Goal: Transaction & Acquisition: Download file/media

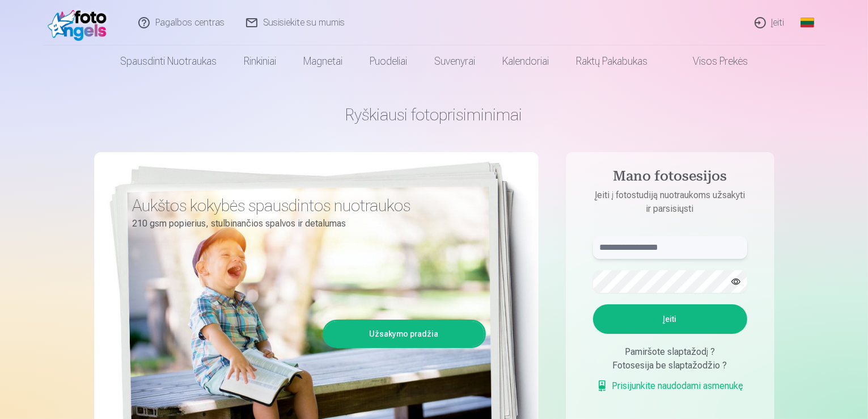
type input "**********"
click at [776, 22] on link "Įeiti" at bounding box center [771, 22] width 52 height 45
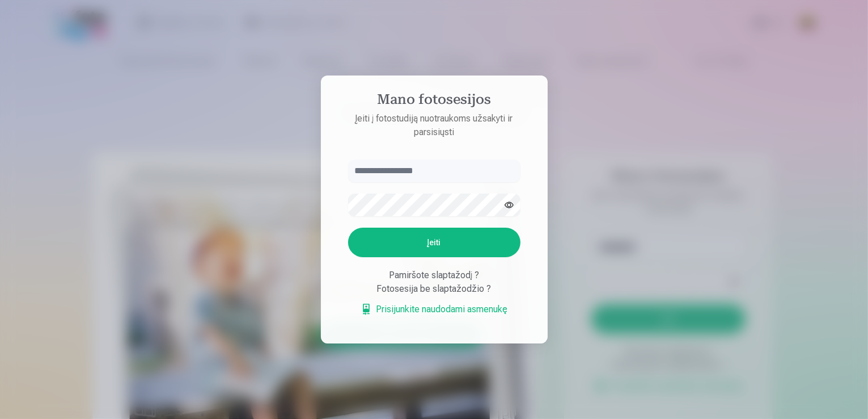
type input "**********"
click at [442, 237] on button "Įeiti" at bounding box center [435, 241] width 172 height 29
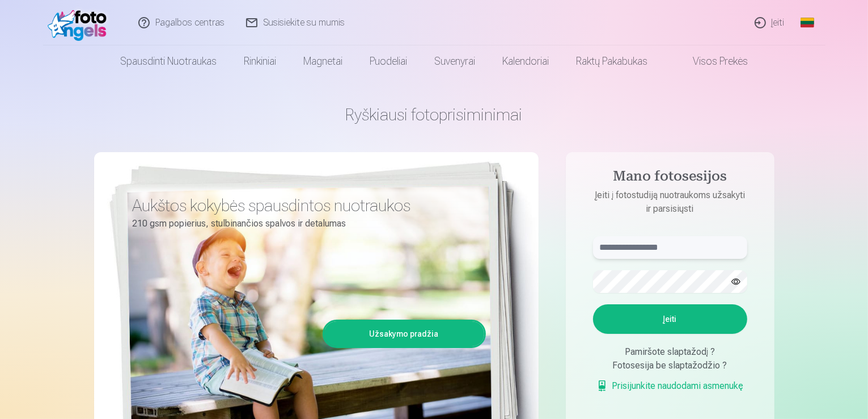
type input "**********"
click at [778, 28] on link "Įeiti" at bounding box center [771, 22] width 52 height 45
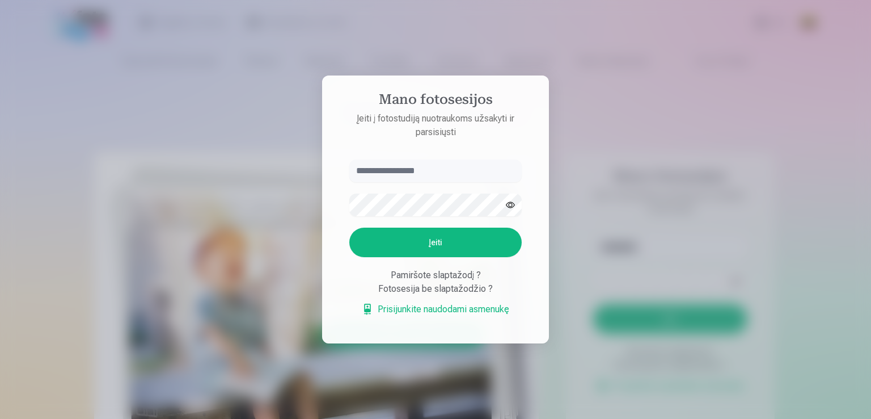
type input "**********"
click at [657, 156] on div at bounding box center [435, 209] width 871 height 419
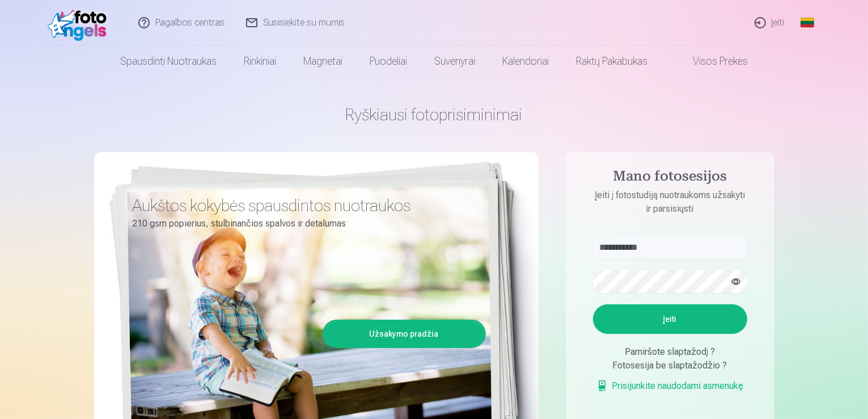
click at [674, 316] on button "Įeiti" at bounding box center [670, 318] width 154 height 29
click at [744, 285] on button "button" at bounding box center [737, 282] width 22 height 22
drag, startPoint x: 682, startPoint y: 243, endPoint x: 609, endPoint y: 258, distance: 75.1
click at [609, 258] on input "**********" at bounding box center [670, 247] width 154 height 23
type input "*"
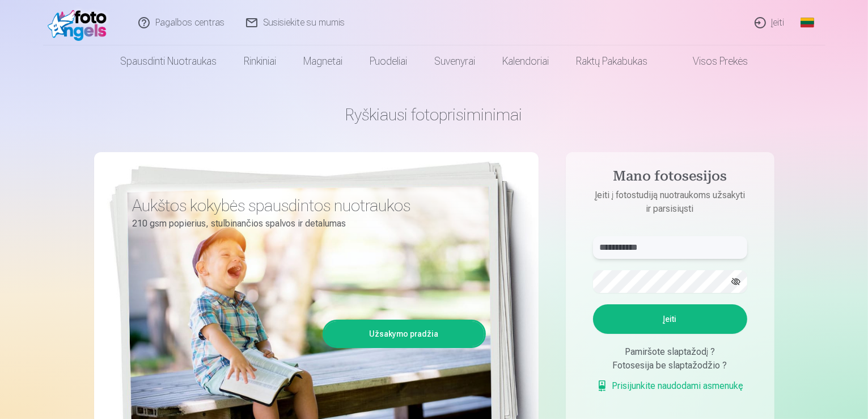
type input "**********"
click at [631, 320] on button "Įeiti" at bounding box center [670, 318] width 154 height 29
click at [657, 249] on input "**********" at bounding box center [670, 247] width 154 height 23
click at [633, 317] on button "Įeiti" at bounding box center [670, 318] width 154 height 29
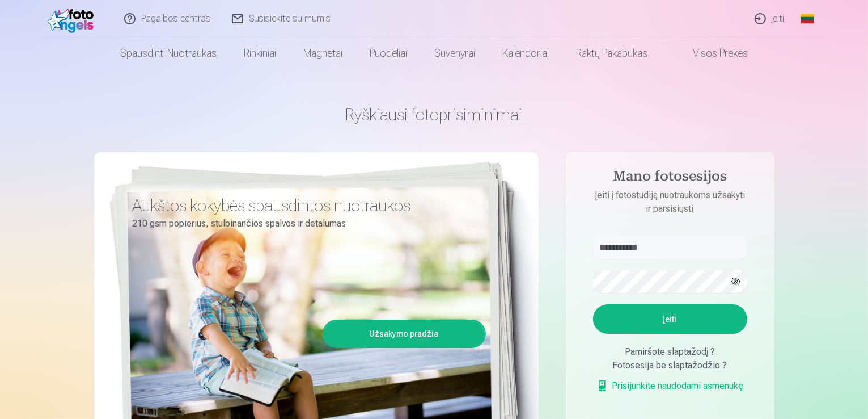
scroll to position [57, 0]
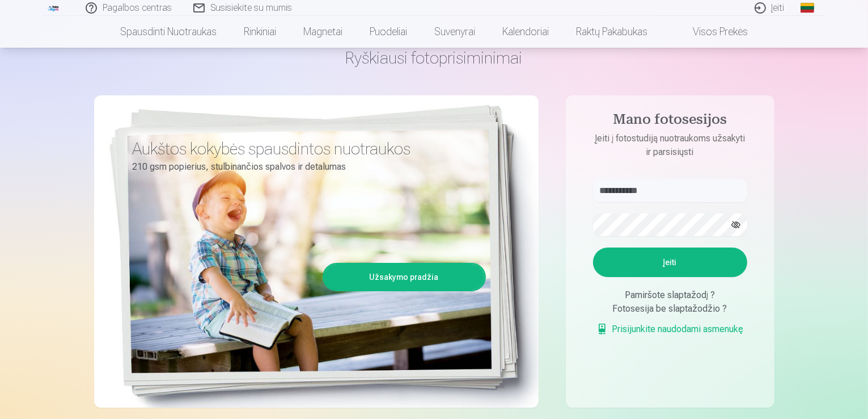
click at [655, 331] on link "Prisijunkite naudodami asmenukę" at bounding box center [670, 329] width 147 height 14
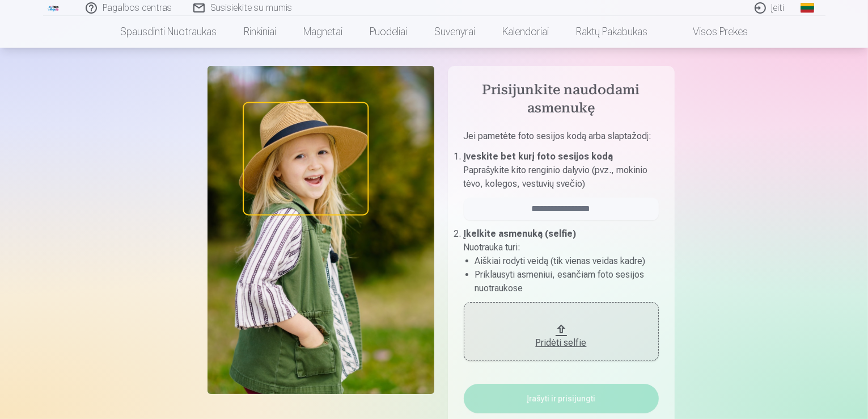
scroll to position [57, 0]
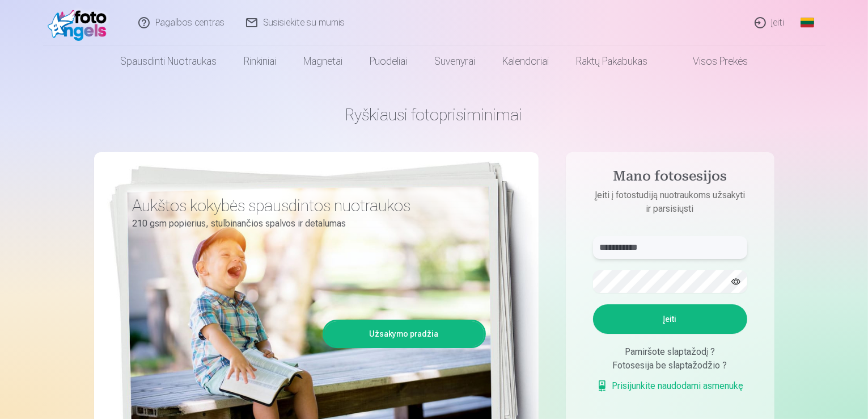
click at [724, 256] on input "**********" at bounding box center [670, 247] width 154 height 23
type input "*"
type input "**********"
click at [730, 281] on button "button" at bounding box center [737, 282] width 22 height 22
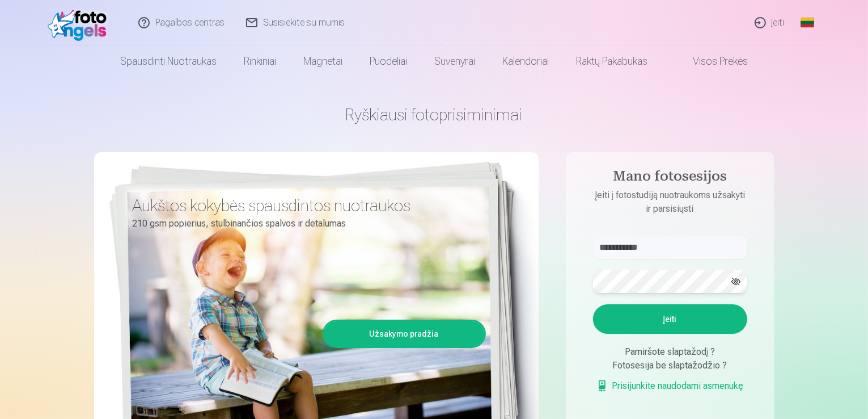
click at [473, 272] on div "**********" at bounding box center [434, 284] width 681 height 414
click at [623, 314] on button "Įeiti" at bounding box center [670, 318] width 154 height 29
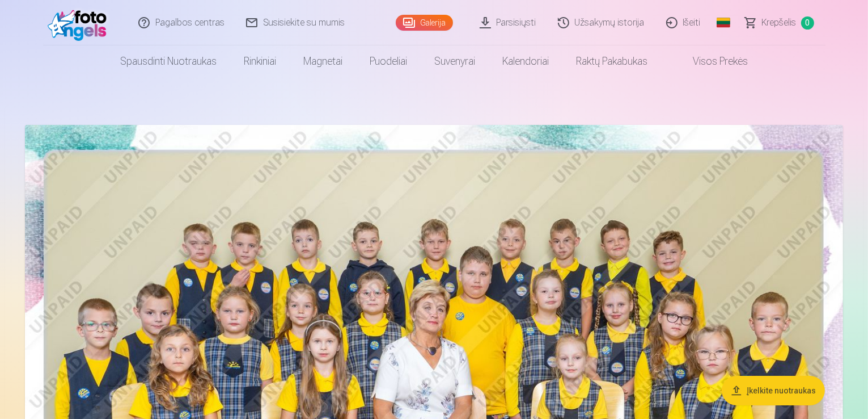
click at [506, 22] on link "Parsisiųsti" at bounding box center [509, 22] width 78 height 45
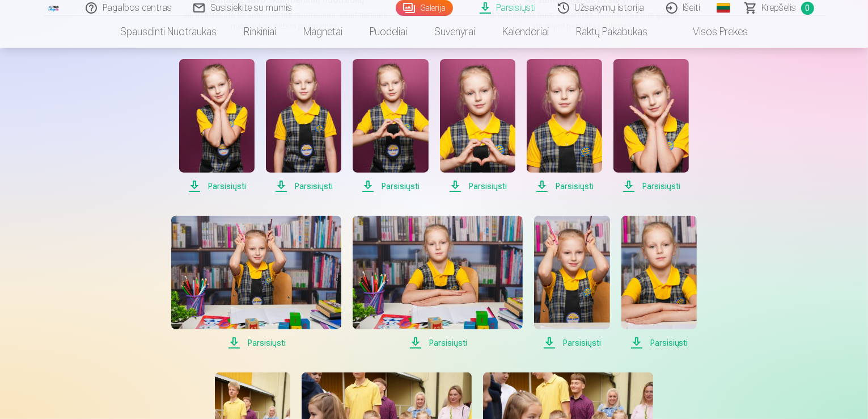
scroll to position [227, 0]
click at [213, 184] on span "Parsisiųsti" at bounding box center [216, 186] width 75 height 14
click at [194, 183] on span "Parsisiųsti" at bounding box center [216, 186] width 75 height 14
click at [224, 138] on img at bounding box center [216, 115] width 75 height 113
click at [284, 188] on span "Parsisiųsti" at bounding box center [303, 186] width 75 height 14
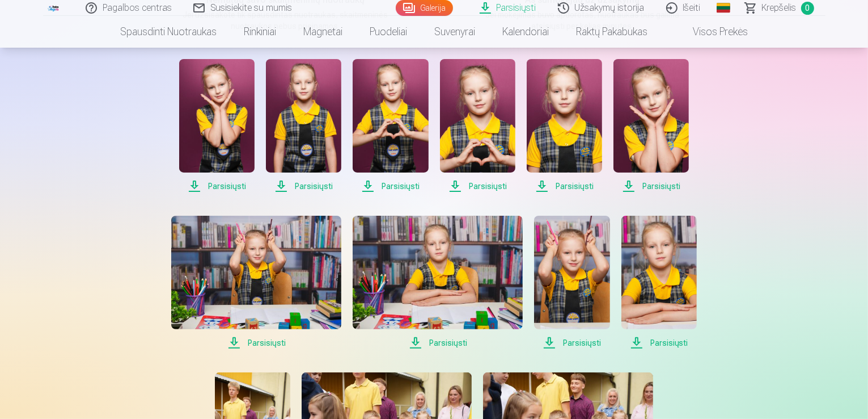
click at [220, 184] on span "Parsisiųsti" at bounding box center [216, 186] width 75 height 14
click at [217, 128] on img at bounding box center [216, 115] width 75 height 113
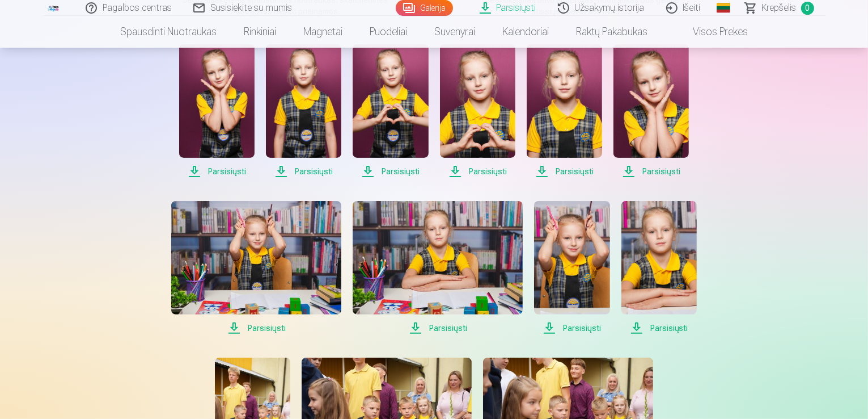
scroll to position [170, 0]
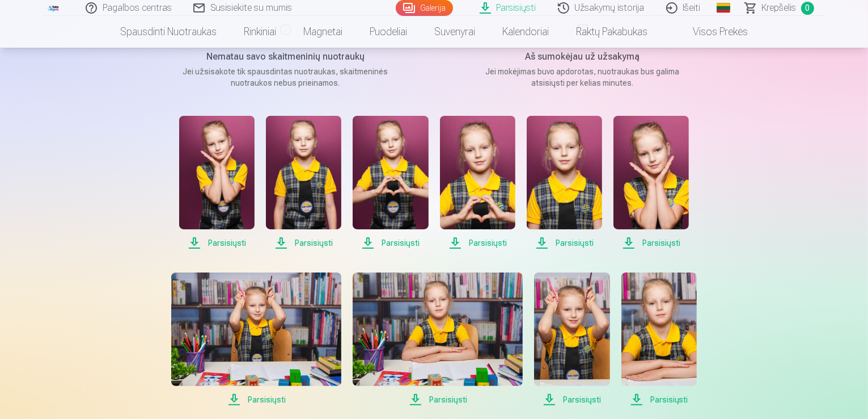
click at [238, 243] on span "Parsisiųsti" at bounding box center [216, 243] width 75 height 14
click at [508, 5] on link "Parsisiųsti" at bounding box center [509, 8] width 78 height 16
click at [300, 200] on img at bounding box center [303, 172] width 75 height 113
drag, startPoint x: 85, startPoint y: 89, endPoint x: 150, endPoint y: 117, distance: 70.9
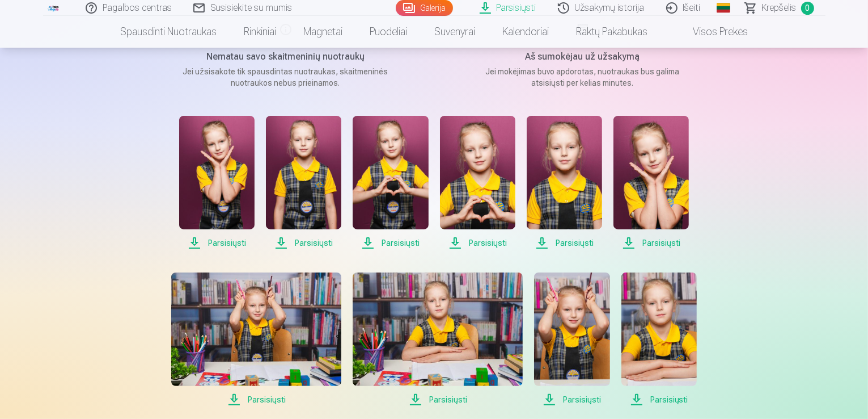
click at [298, 242] on span "Parsisiųsti" at bounding box center [303, 243] width 75 height 14
click at [225, 242] on span "Parsisiųsti" at bounding box center [216, 243] width 75 height 14
click at [399, 241] on span "Parsisiųsti" at bounding box center [390, 243] width 75 height 14
click at [395, 237] on span "Parsisiųsti" at bounding box center [390, 243] width 75 height 14
click at [399, 241] on span "Parsisiųsti" at bounding box center [390, 243] width 75 height 14
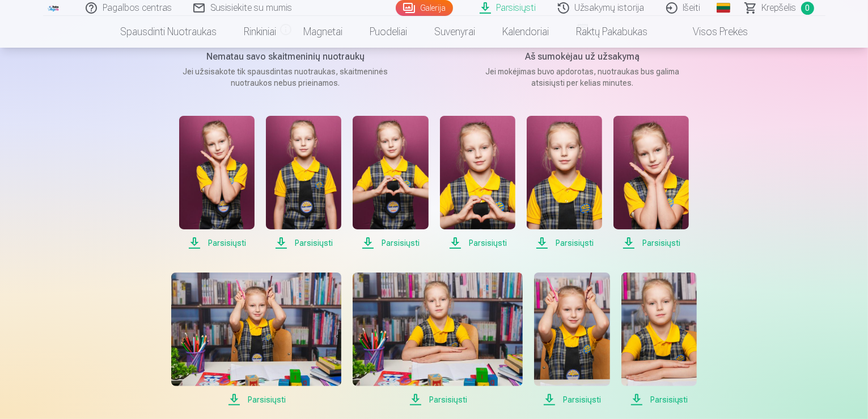
click at [467, 241] on span "Parsisiųsti" at bounding box center [477, 243] width 75 height 14
click at [581, 246] on span "Parsisiųsti" at bounding box center [564, 243] width 75 height 14
click at [638, 241] on span "Parsisiųsti" at bounding box center [651, 243] width 75 height 14
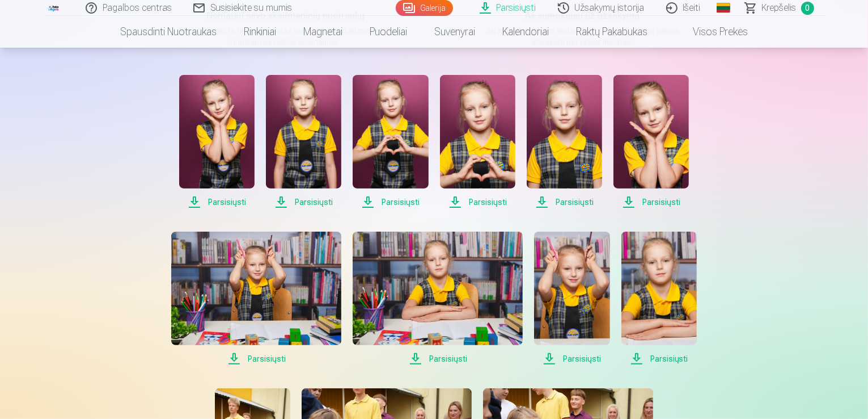
scroll to position [284, 0]
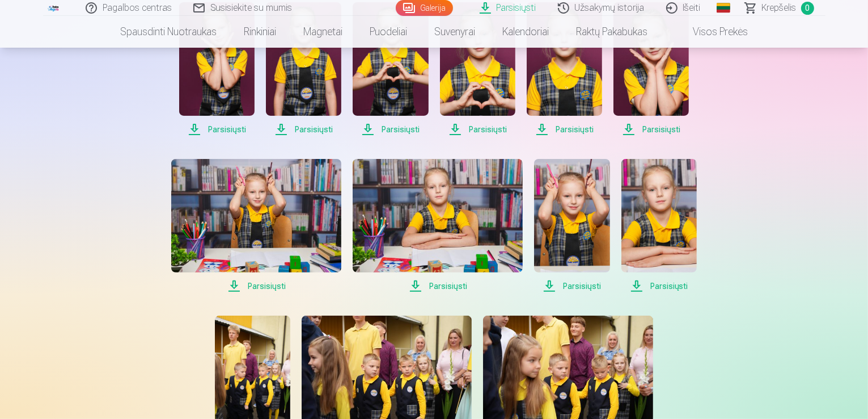
click at [250, 286] on span "Parsisiųsti" at bounding box center [256, 286] width 170 height 14
click at [455, 284] on span "Parsisiųsti" at bounding box center [438, 286] width 170 height 14
click at [592, 282] on span "Parsisiųsti" at bounding box center [571, 286] width 75 height 14
click at [650, 283] on span "Parsisiųsti" at bounding box center [659, 286] width 75 height 14
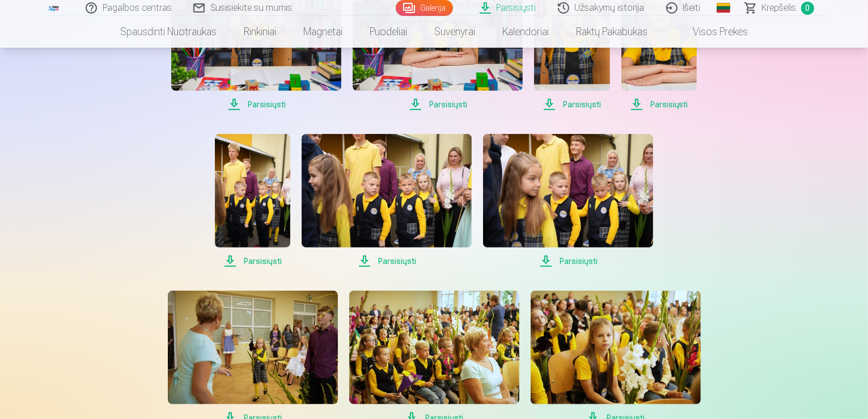
scroll to position [511, 0]
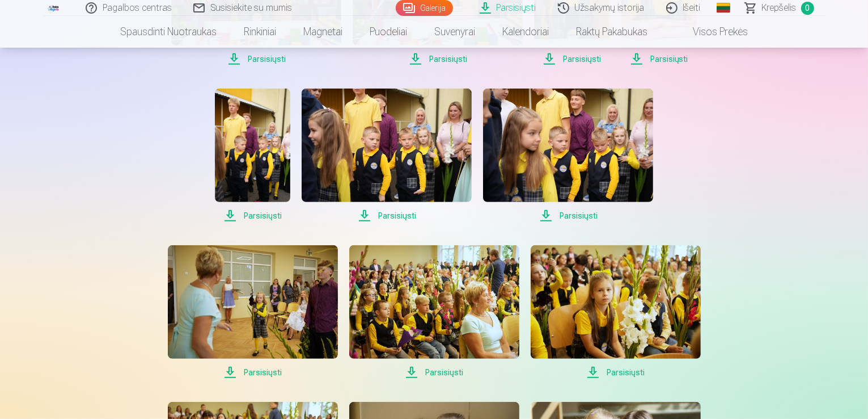
click at [268, 212] on span "Parsisiųsti" at bounding box center [252, 216] width 75 height 14
click at [403, 216] on span "Parsisiųsti" at bounding box center [387, 216] width 170 height 14
click at [586, 218] on span "Parsisiųsti" at bounding box center [568, 216] width 170 height 14
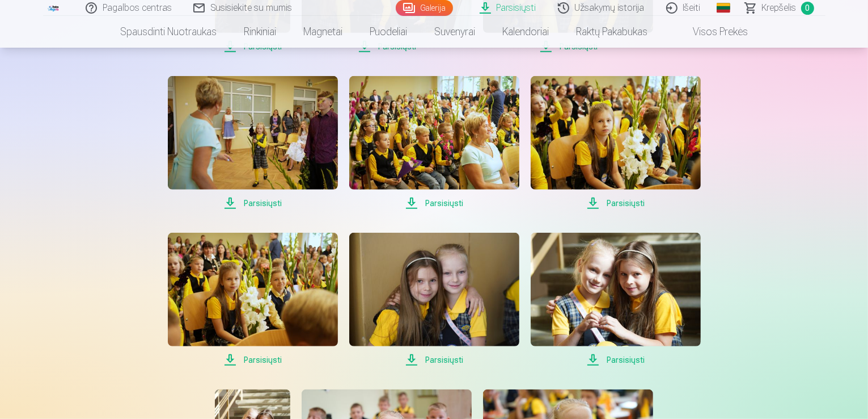
scroll to position [681, 0]
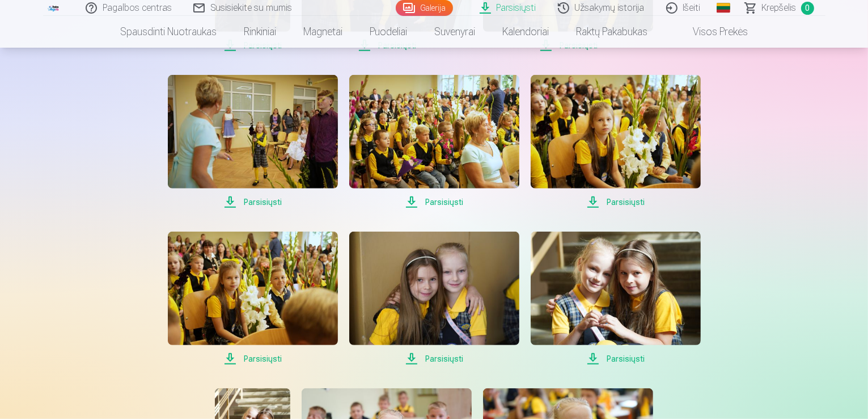
click at [265, 201] on span "Parsisiųsti" at bounding box center [253, 202] width 170 height 14
click at [435, 202] on span "Parsisiųsti" at bounding box center [434, 202] width 170 height 14
click at [610, 201] on span "Parsisiųsti" at bounding box center [616, 202] width 170 height 14
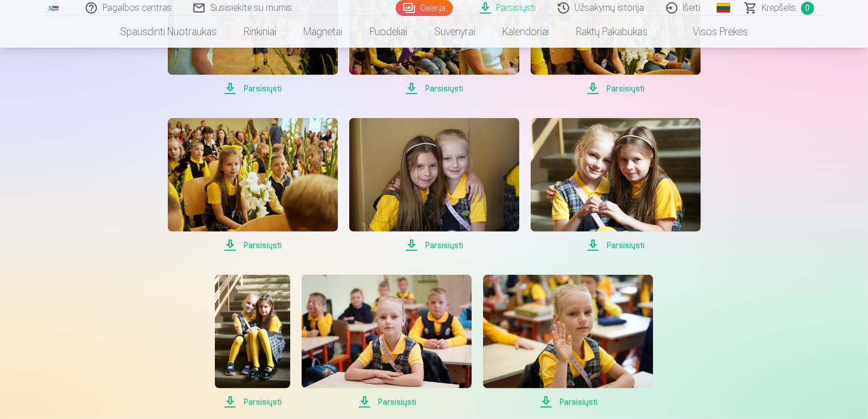
scroll to position [851, 0]
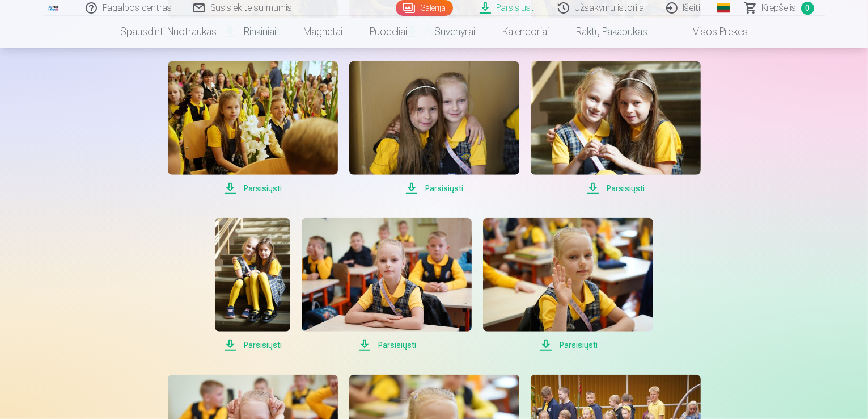
click at [265, 189] on span "Parsisiųsti" at bounding box center [253, 189] width 170 height 14
click at [442, 185] on span "Parsisiųsti" at bounding box center [434, 189] width 170 height 14
click at [627, 188] on span "Parsisiųsti" at bounding box center [616, 189] width 170 height 14
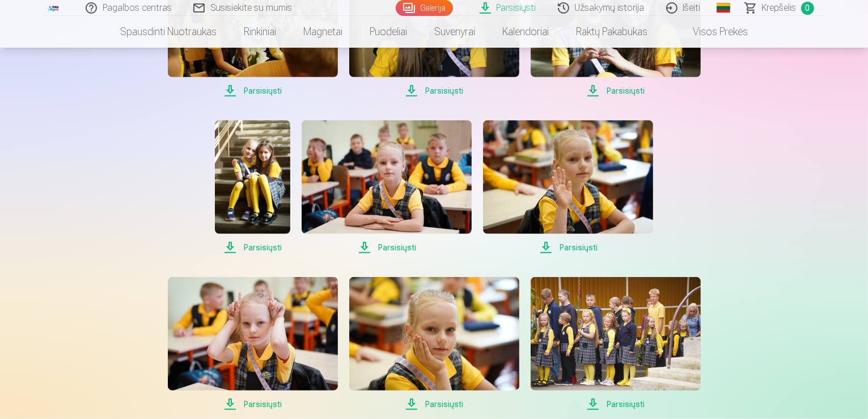
scroll to position [964, 0]
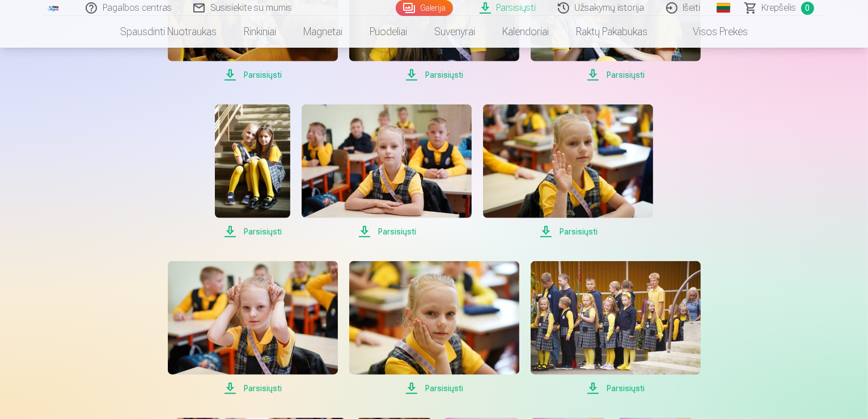
click at [269, 231] on span "Parsisiųsti" at bounding box center [252, 232] width 75 height 14
click at [390, 230] on span "Parsisiųsti" at bounding box center [387, 232] width 170 height 14
click at [587, 230] on span "Parsisiųsti" at bounding box center [568, 232] width 170 height 14
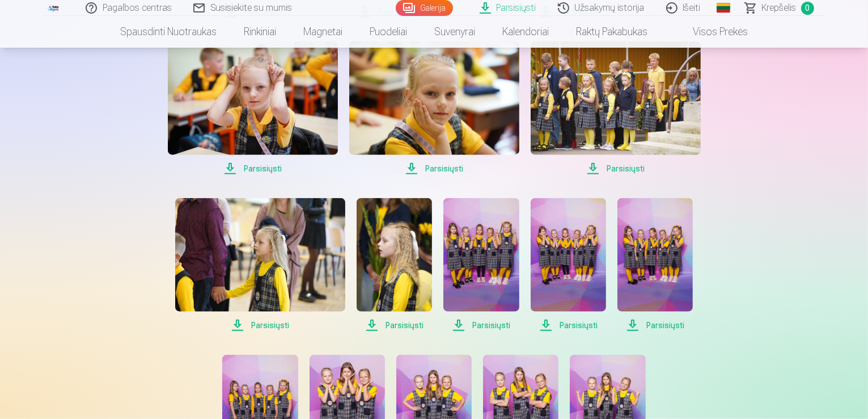
scroll to position [1191, 0]
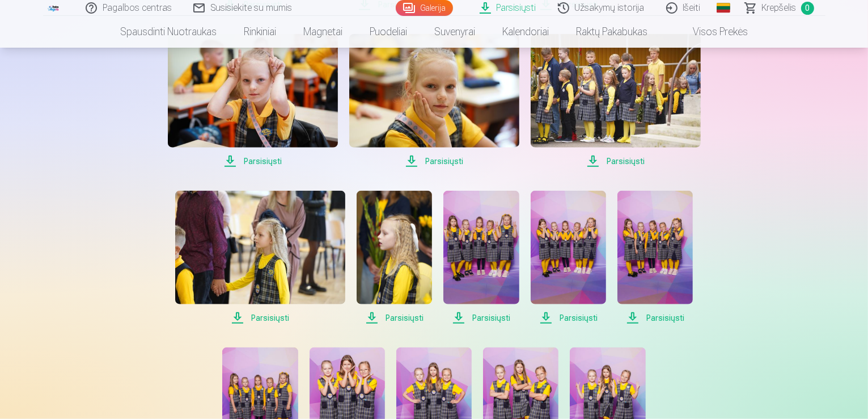
click at [267, 162] on span "Parsisiųsti" at bounding box center [253, 161] width 170 height 14
click at [446, 163] on span "Parsisiųsti" at bounding box center [434, 161] width 170 height 14
click at [610, 161] on span "Parsisiųsti" at bounding box center [616, 161] width 170 height 14
drag, startPoint x: 397, startPoint y: 318, endPoint x: 445, endPoint y: 260, distance: 75.7
click at [397, 318] on span "Parsisiųsti" at bounding box center [394, 318] width 75 height 14
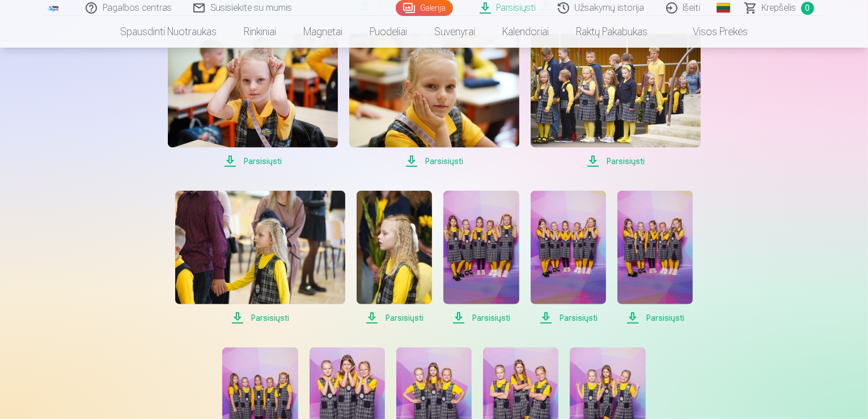
click at [405, 320] on span "Parsisiųsti" at bounding box center [394, 318] width 75 height 14
click at [488, 318] on span "Parsisiųsti" at bounding box center [481, 318] width 75 height 14
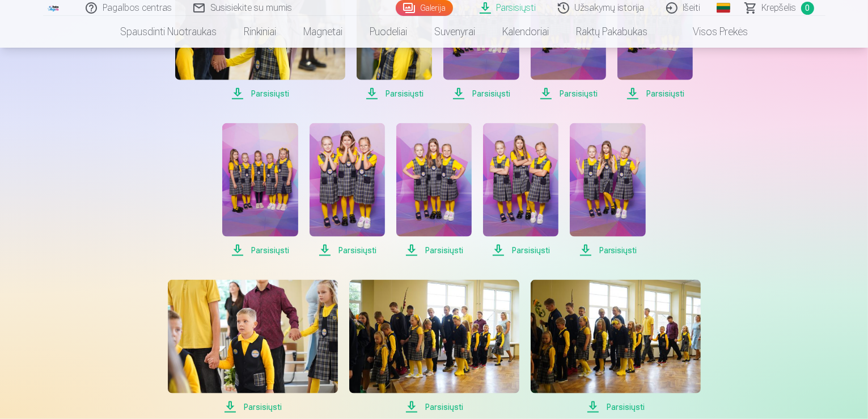
scroll to position [1418, 0]
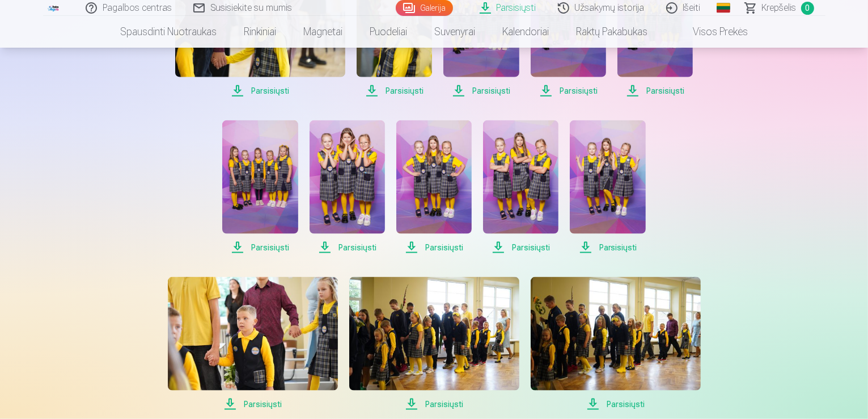
click at [572, 91] on span "Parsisiųsti" at bounding box center [568, 91] width 75 height 14
click at [632, 91] on span "Parsisiųsti" at bounding box center [655, 91] width 75 height 14
click at [261, 244] on span "Parsisiųsti" at bounding box center [259, 248] width 75 height 14
click at [357, 246] on span "Parsisiųsti" at bounding box center [347, 248] width 75 height 14
click at [449, 248] on span "Parsisiųsti" at bounding box center [434, 248] width 75 height 14
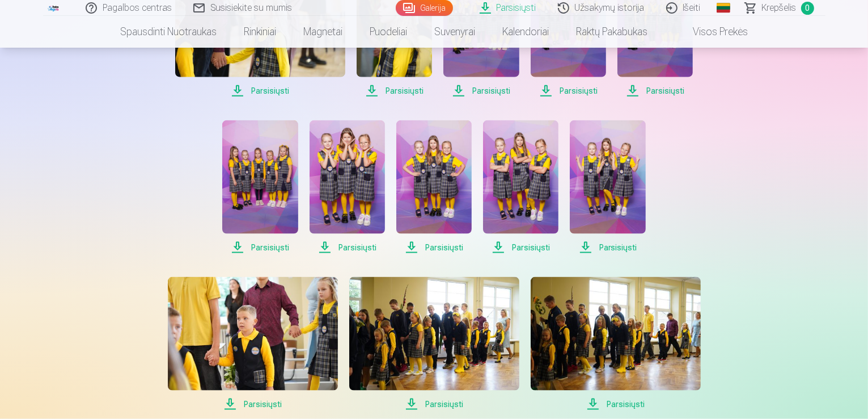
click at [538, 248] on span "Parsisiųsti" at bounding box center [520, 248] width 75 height 14
click at [599, 243] on span "Parsisiųsti" at bounding box center [607, 248] width 75 height 14
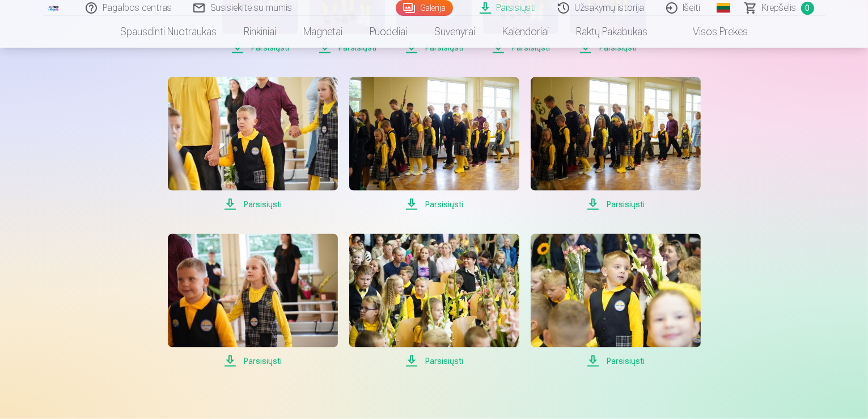
scroll to position [1588, 0]
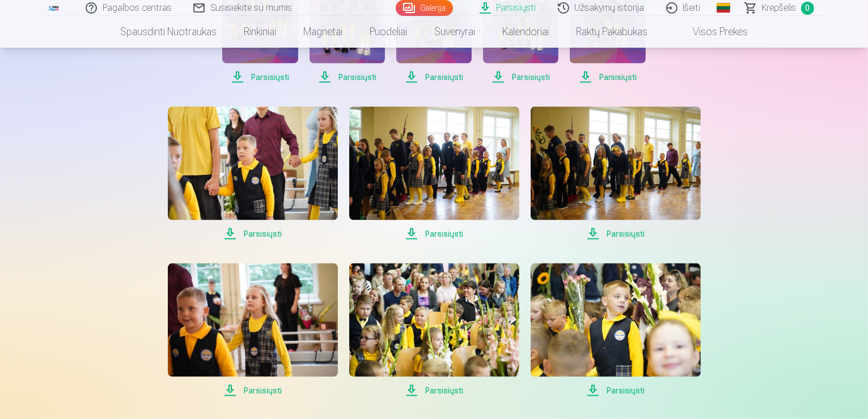
click at [251, 236] on span "Parsisiųsti" at bounding box center [253, 234] width 170 height 14
click at [444, 238] on span "Parsisiųsti" at bounding box center [434, 234] width 170 height 14
click at [618, 234] on span "Parsisiųsti" at bounding box center [616, 234] width 170 height 14
drag, startPoint x: 256, startPoint y: 387, endPoint x: 328, endPoint y: 391, distance: 71.6
click at [258, 387] on span "Parsisiųsti" at bounding box center [253, 390] width 170 height 14
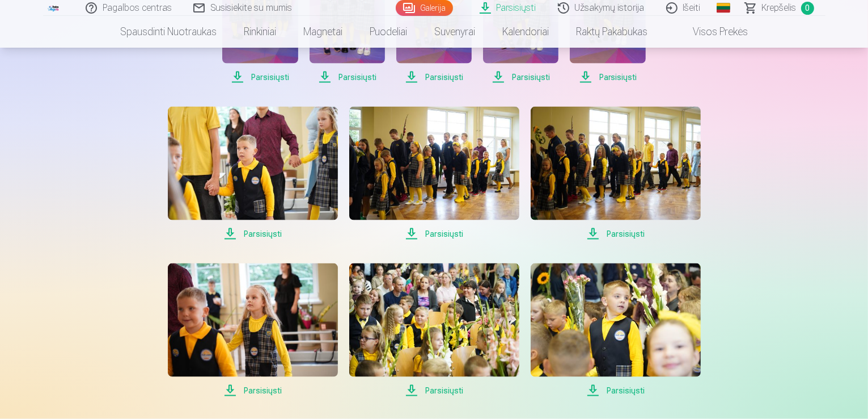
click at [434, 390] on span "Parsisiųsti" at bounding box center [434, 390] width 170 height 14
click at [610, 386] on span "Parsisiųsti" at bounding box center [616, 390] width 170 height 14
